Goal: Transaction & Acquisition: Purchase product/service

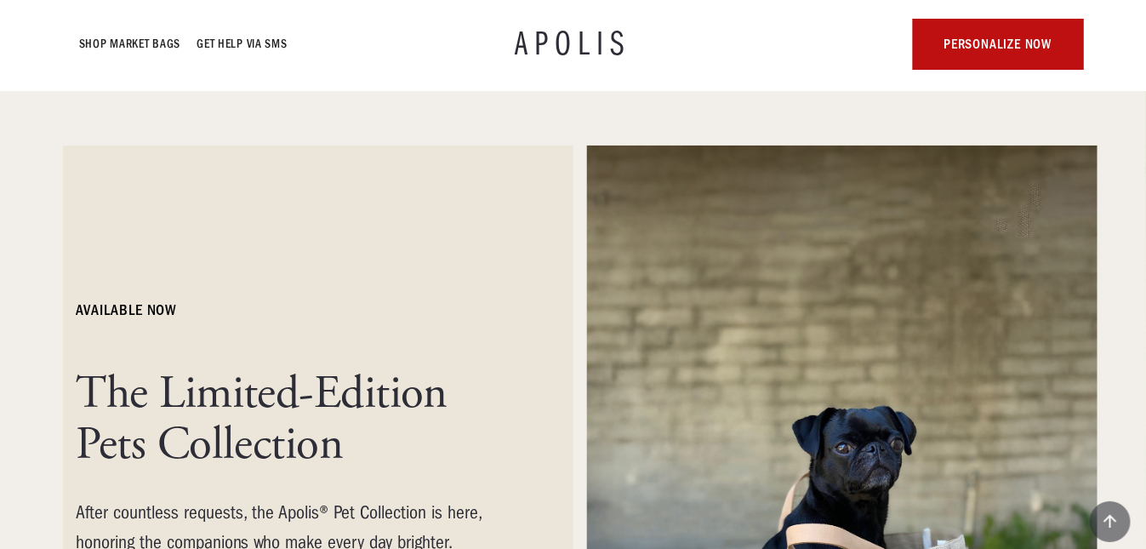
scroll to position [245, 0]
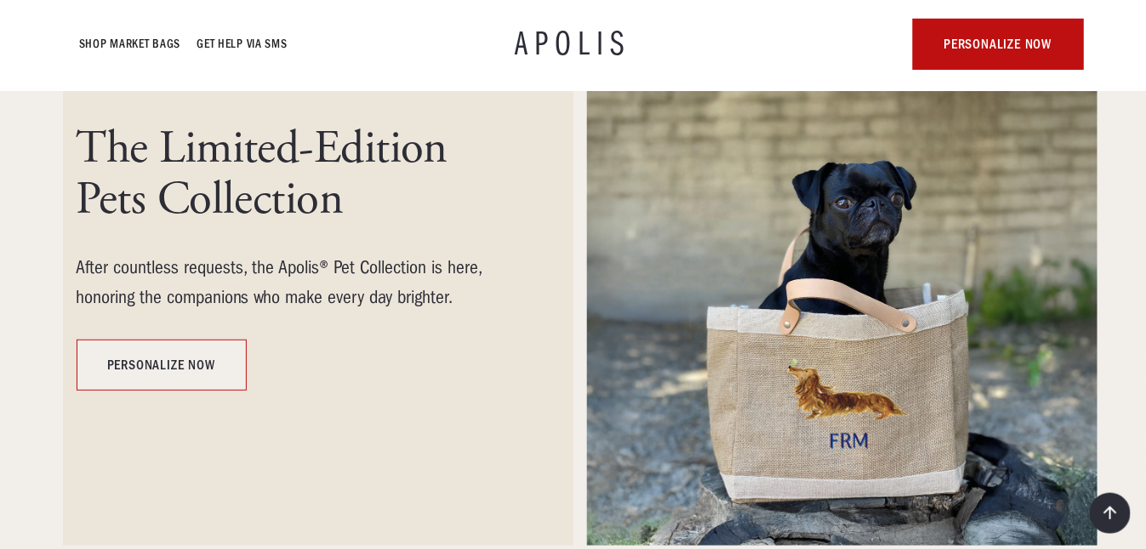
click at [181, 359] on link "personalize now" at bounding box center [162, 364] width 170 height 51
